Goal: Check status: Check status

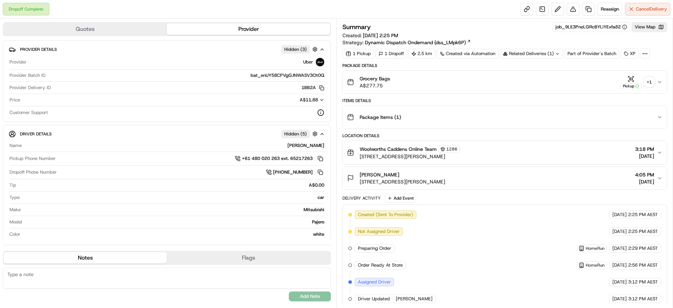
click at [649, 83] on div "+ 1" at bounding box center [649, 82] width 10 height 10
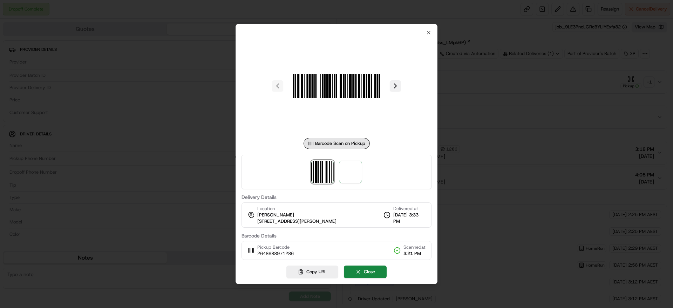
click at [394, 88] on button at bounding box center [395, 85] width 11 height 11
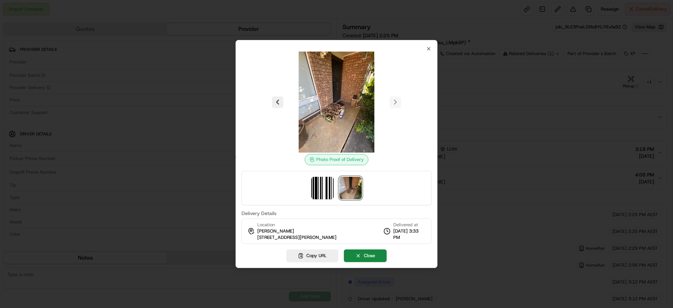
click at [571, 122] on div at bounding box center [336, 154] width 673 height 308
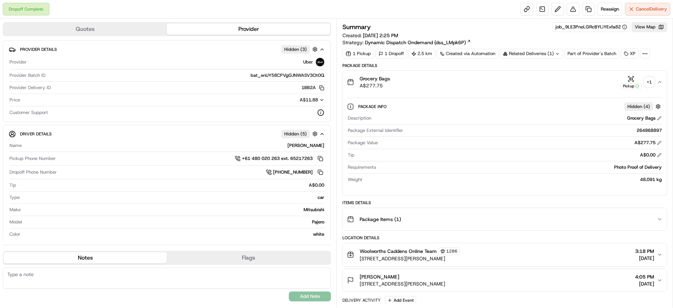
click at [547, 53] on div "Related Deliveries (1)" at bounding box center [531, 54] width 63 height 10
click at [646, 81] on div "+ 1" at bounding box center [649, 82] width 10 height 10
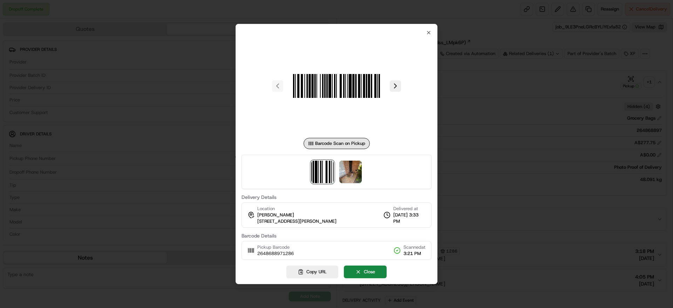
click at [395, 95] on div at bounding box center [336, 85] width 190 height 101
click at [398, 84] on button at bounding box center [395, 85] width 11 height 11
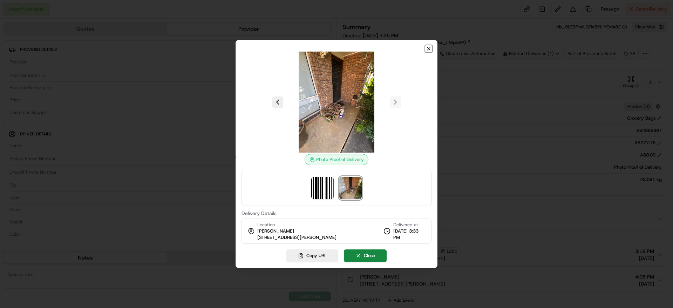
click at [428, 48] on icon "button" at bounding box center [428, 48] width 3 height 3
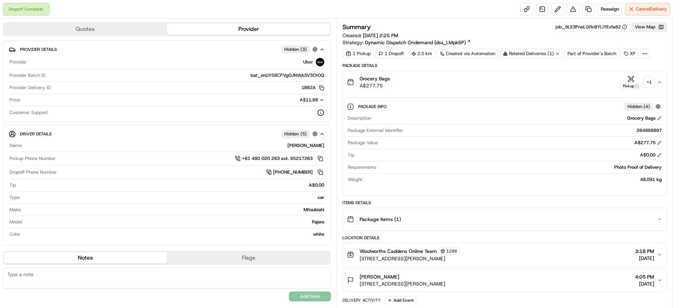
click at [647, 81] on div "+ 1" at bounding box center [649, 82] width 10 height 10
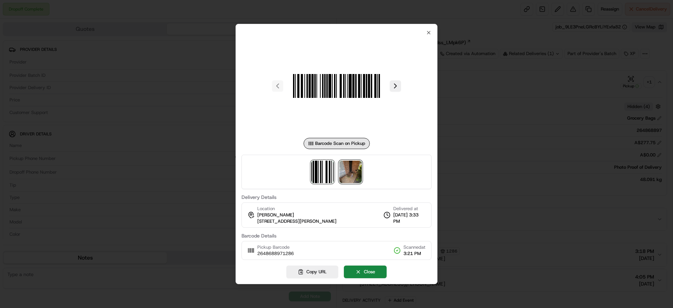
click at [350, 168] on img at bounding box center [350, 172] width 22 height 22
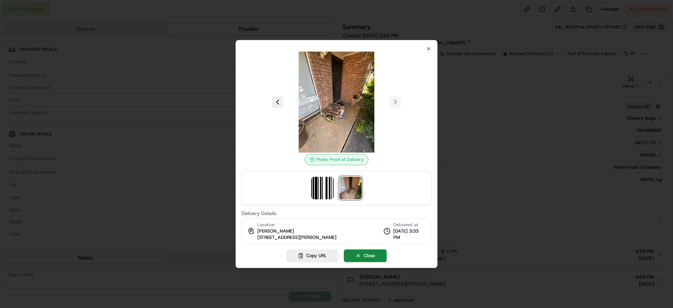
click at [511, 105] on div at bounding box center [336, 154] width 673 height 308
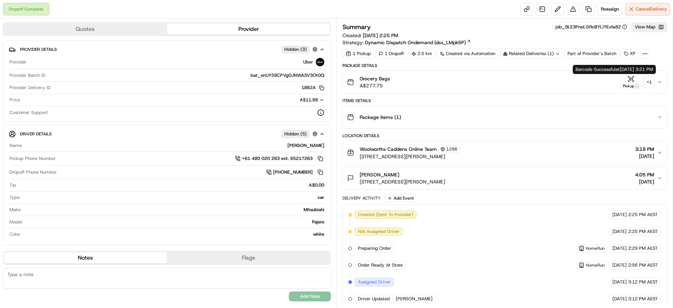
click at [649, 79] on div "+ 1" at bounding box center [649, 82] width 10 height 10
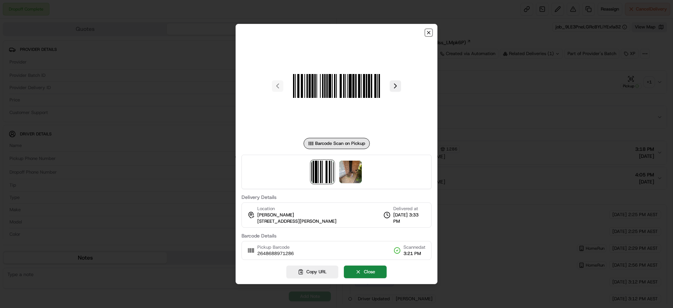
click at [428, 33] on icon "button" at bounding box center [429, 33] width 6 height 6
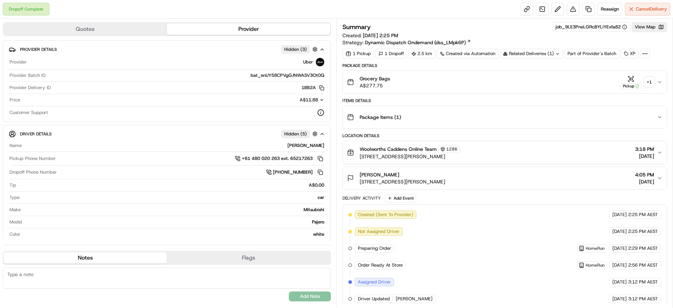
click at [646, 79] on div "+ 1" at bounding box center [649, 82] width 10 height 10
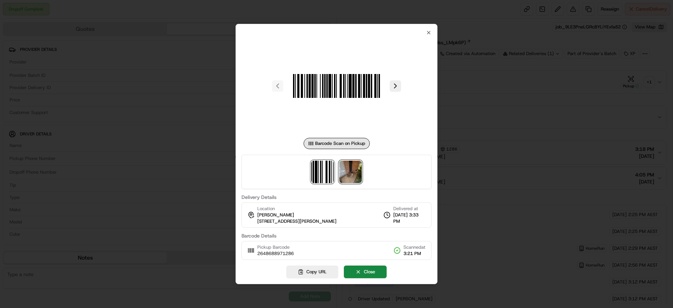
click at [356, 178] on img at bounding box center [350, 172] width 22 height 22
